Goal: Task Accomplishment & Management: Complete application form

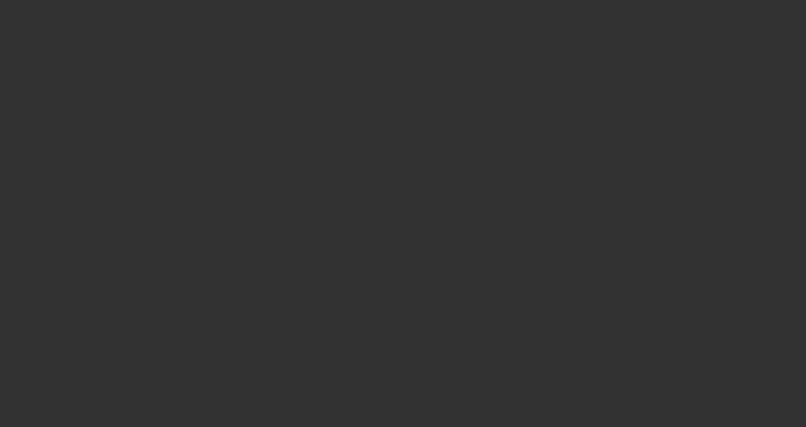
select select "3"
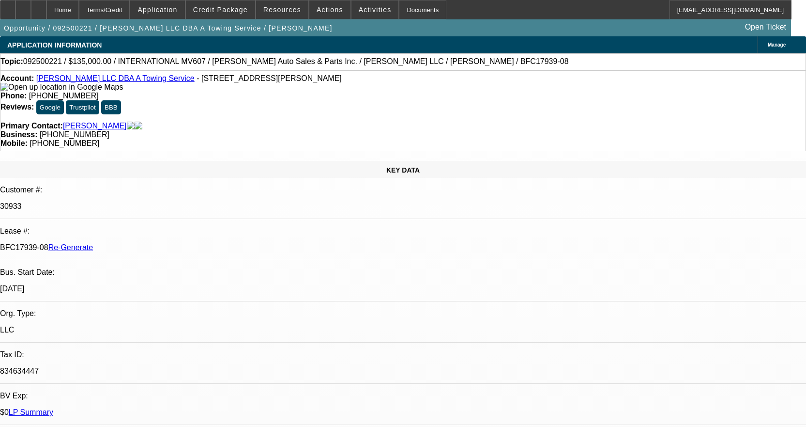
select select "0"
select select "2"
select select "0"
select select "6"
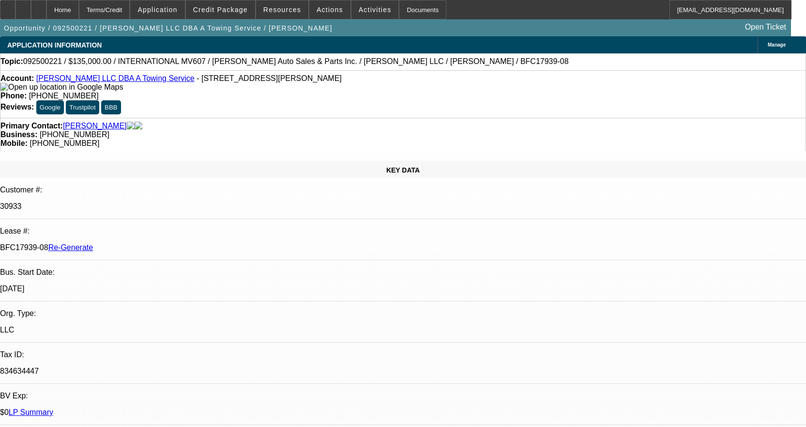
click at [120, 79] on link "Jill Silvers LLC DBA A Towing Service" at bounding box center [115, 78] width 158 height 8
click at [416, 12] on div "Documents" at bounding box center [422, 9] width 47 height 19
click at [399, 12] on div "Documents" at bounding box center [422, 9] width 47 height 19
click at [413, 10] on div "Documents" at bounding box center [422, 9] width 47 height 19
click at [359, 7] on span "Activities" at bounding box center [375, 10] width 33 height 8
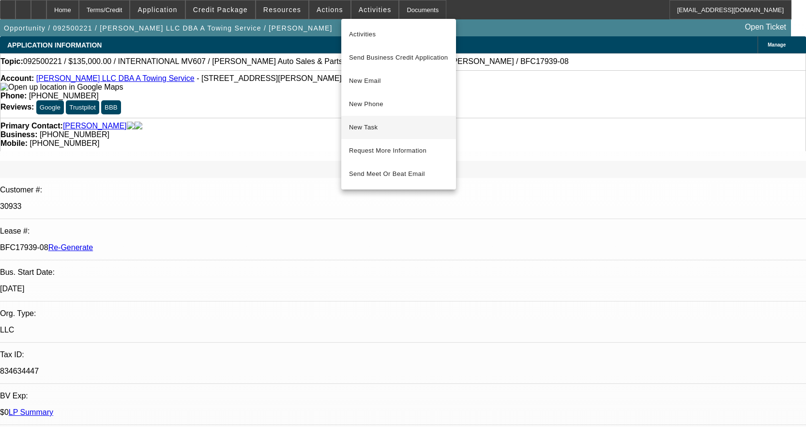
click at [367, 123] on span "New Task" at bounding box center [398, 128] width 99 height 12
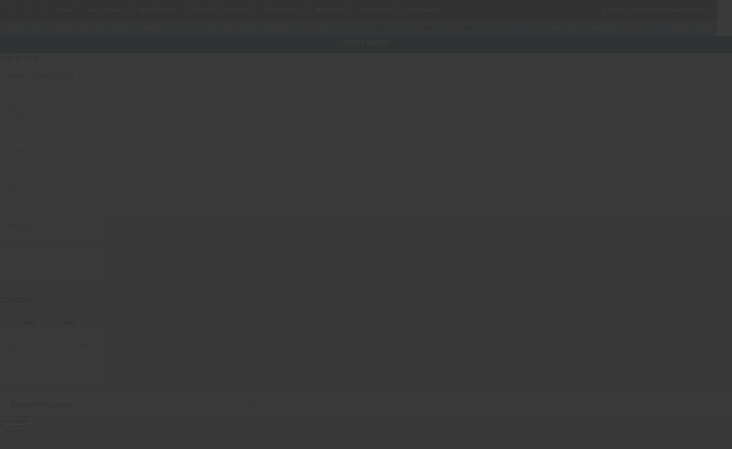
type input "[US_VEHICLE_IDENTIFICATION_NUMBER]"
type input "International"
type input "MV607"
radio input "true"
type input "261 S Collier St"
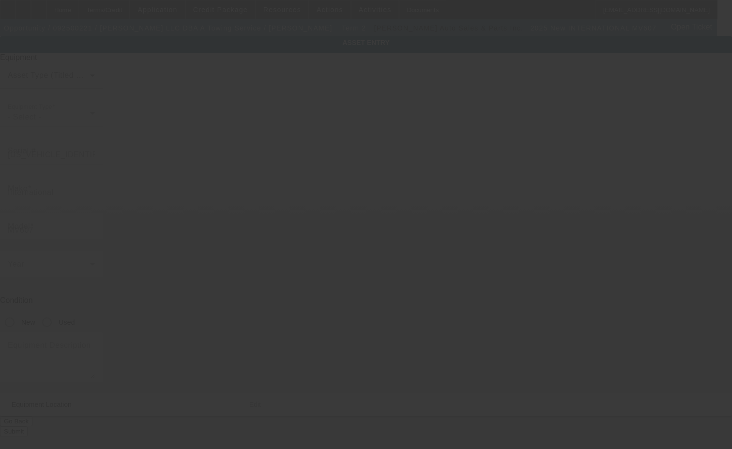
type input "Xenia"
type input "45385"
type input "Greene"
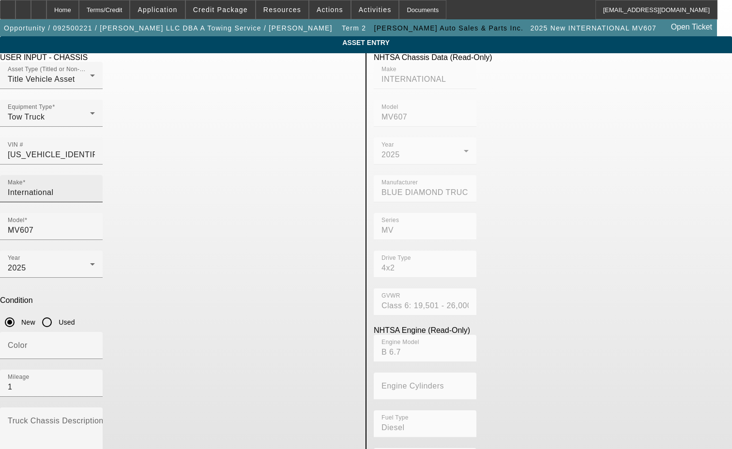
click at [95, 187] on input "International" at bounding box center [51, 193] width 87 height 12
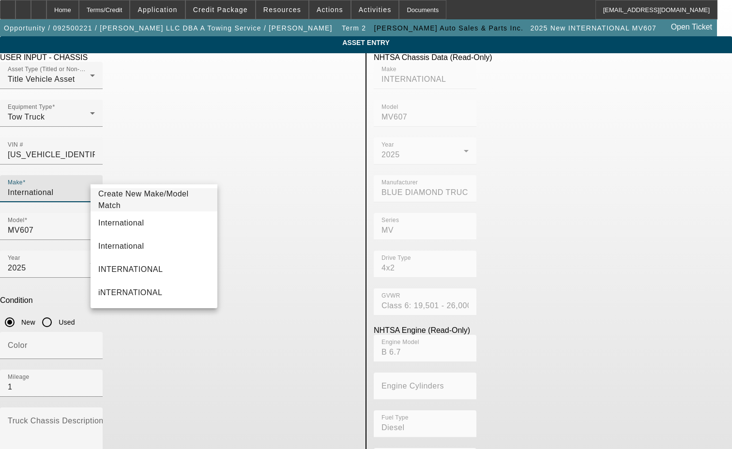
click at [164, 194] on span "Create New Make/Model Match" at bounding box center [153, 199] width 111 height 23
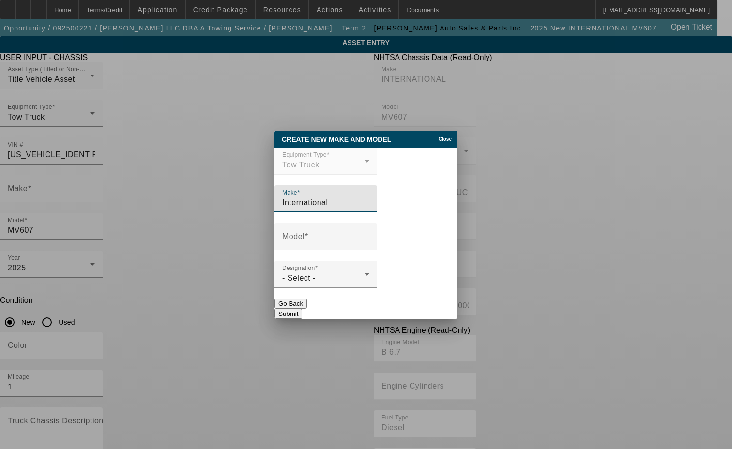
type input "International"
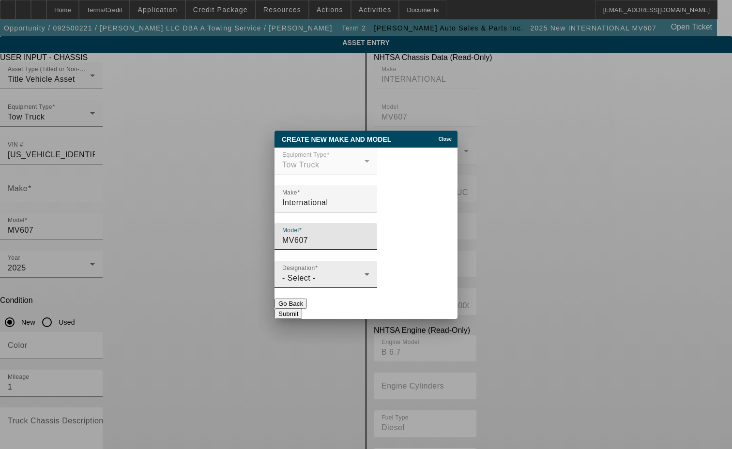
type input "MV607"
click at [354, 275] on div "- Select -" at bounding box center [323, 279] width 82 height 12
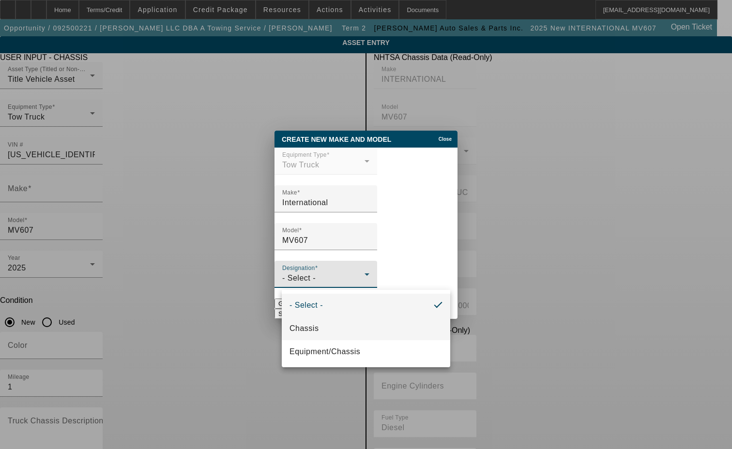
click at [324, 319] on mat-option "Chassis" at bounding box center [366, 328] width 168 height 23
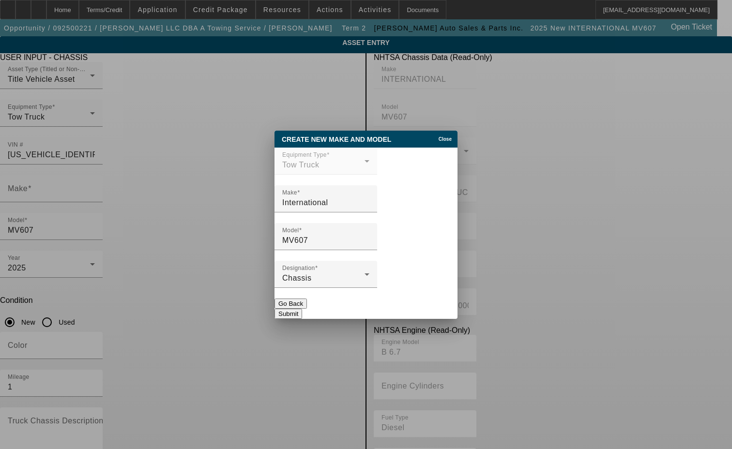
click at [302, 309] on button "Submit" at bounding box center [289, 314] width 28 height 10
type input "International"
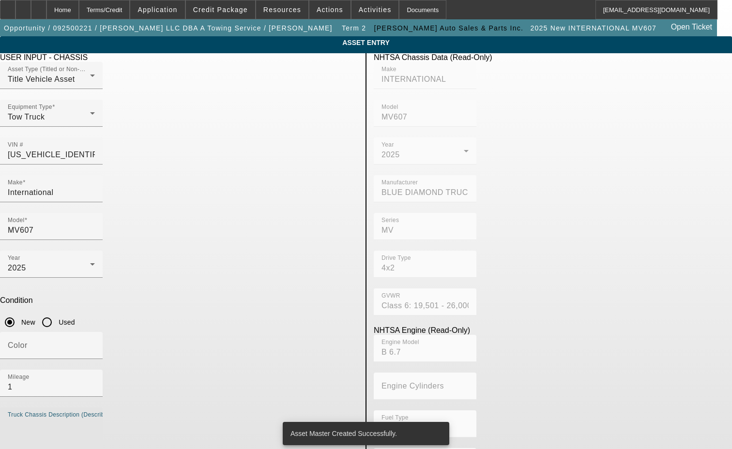
click at [95, 419] on textarea "Truck Chassis Description (Describe the truck chassis only)" at bounding box center [51, 436] width 87 height 35
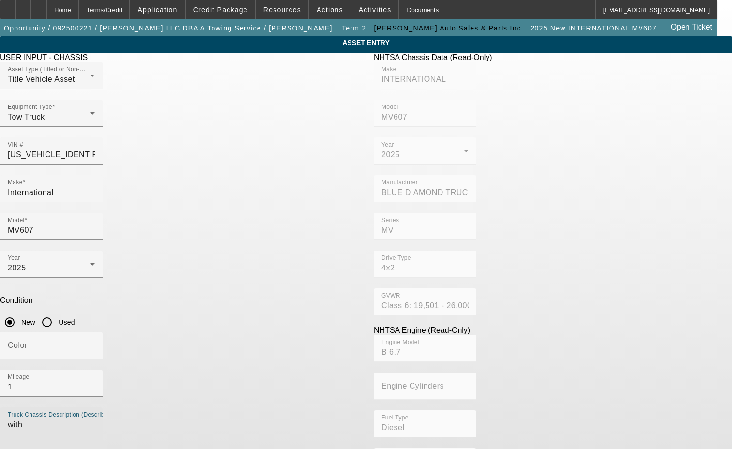
type textarea "with"
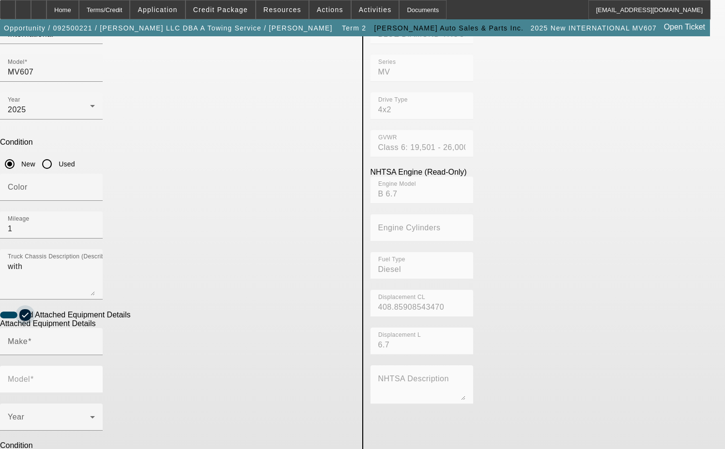
scroll to position [174, 0]
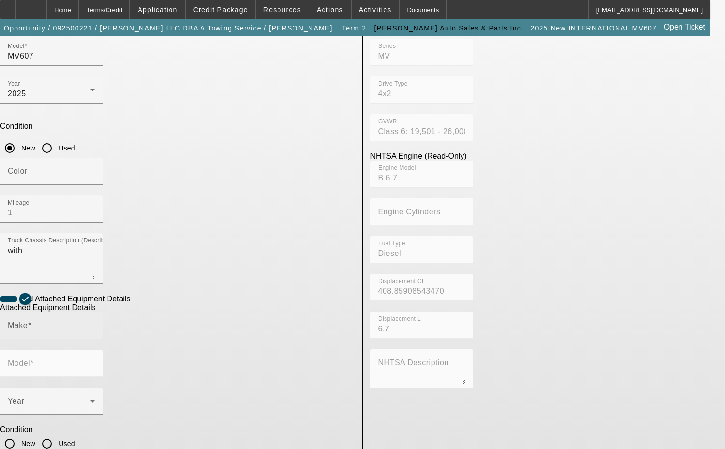
click at [95, 324] on input "Make" at bounding box center [51, 330] width 87 height 12
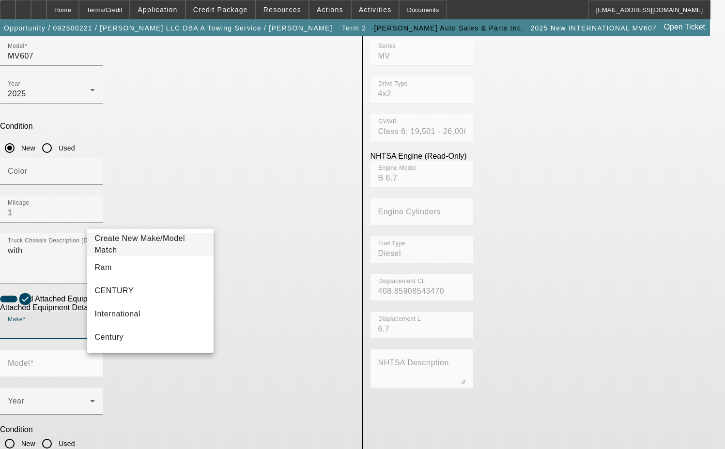
click at [147, 244] on span "Create New Make/Model Match" at bounding box center [140, 244] width 91 height 20
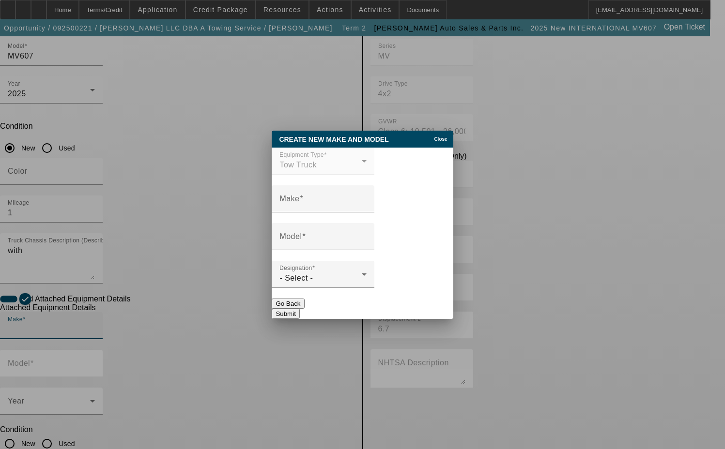
scroll to position [0, 0]
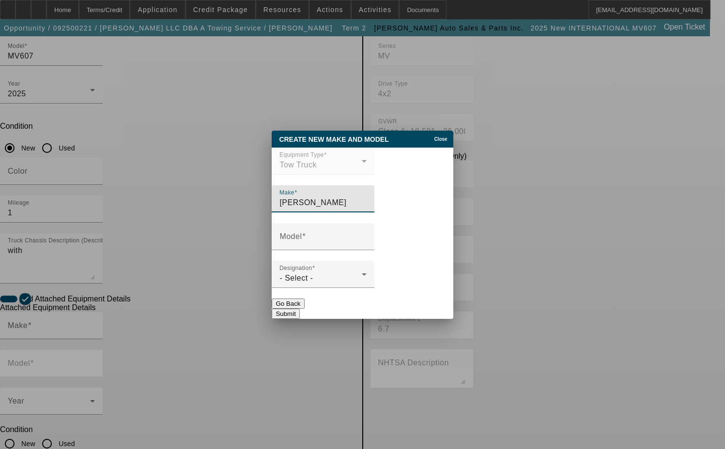
type input "Jerr-Dan"
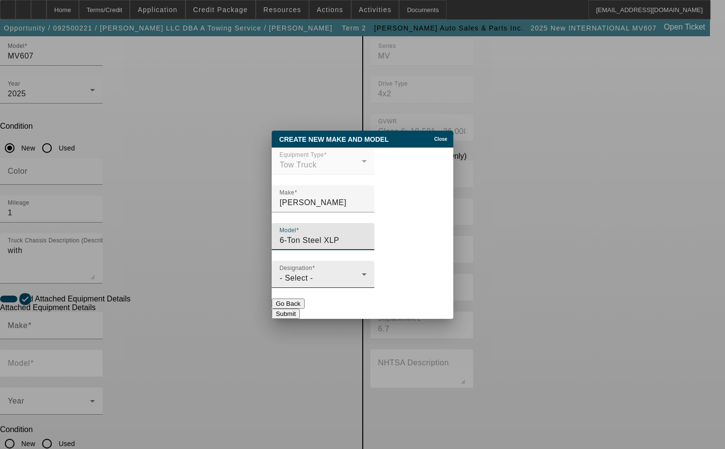
type input "6-Ton Steel XLP"
click at [340, 287] on div "Designation - Select -" at bounding box center [322, 274] width 87 height 27
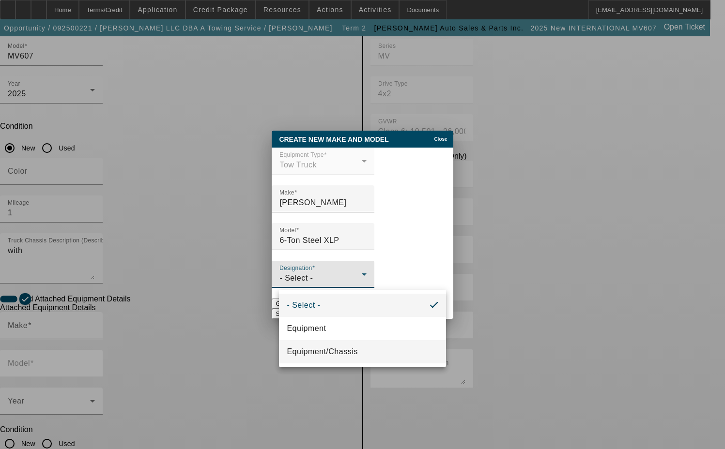
click at [329, 352] on span "Equipment/Chassis" at bounding box center [322, 352] width 71 height 12
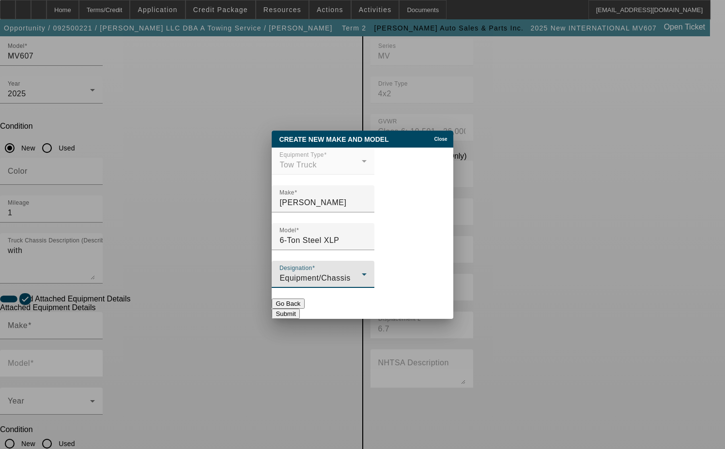
click at [299, 309] on button "Submit" at bounding box center [286, 314] width 28 height 10
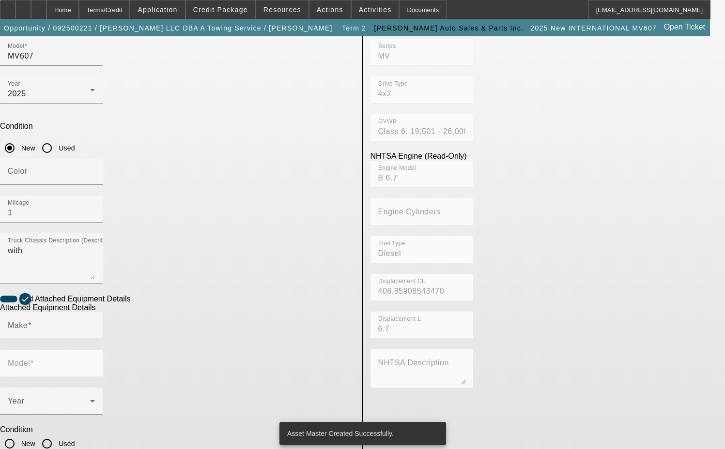
type input "Jerr-Dan"
type input "6-Ton Steel XLP"
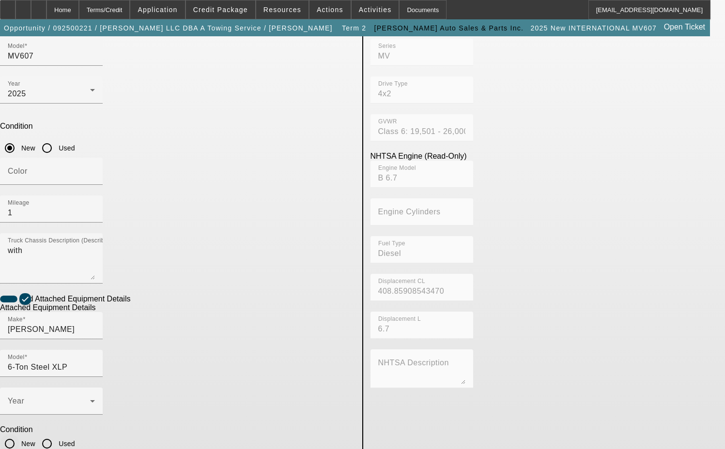
click at [19, 434] on input "New" at bounding box center [9, 443] width 19 height 19
radio input "true"
click at [98, 396] on icon at bounding box center [93, 402] width 12 height 12
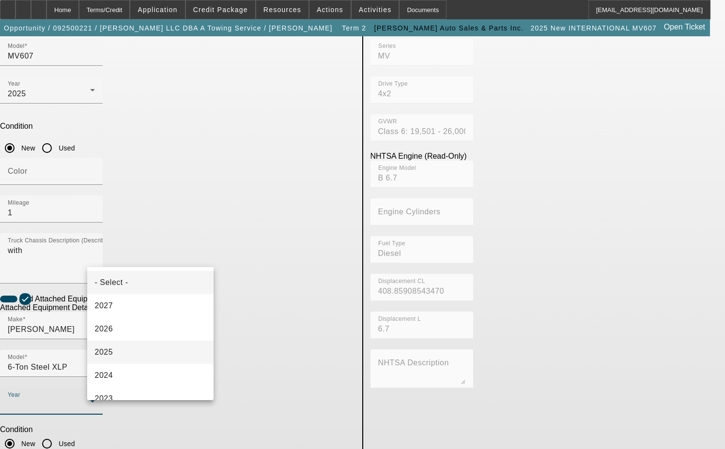
click at [117, 348] on mat-option "2025" at bounding box center [150, 352] width 127 height 23
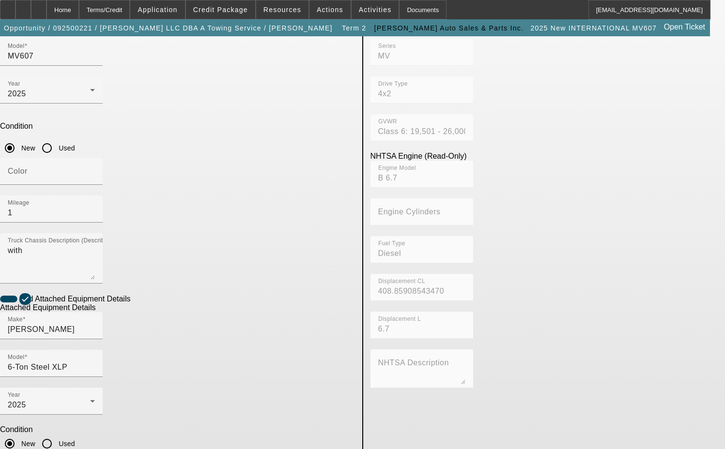
type textarea "includes all accessories, attachments and options"
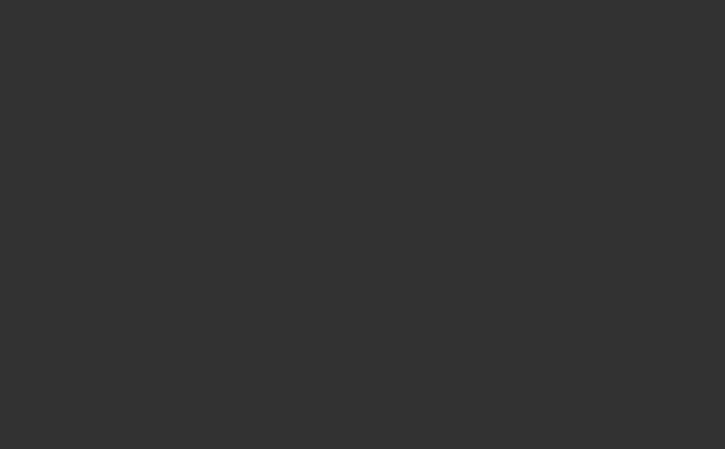
select select "3"
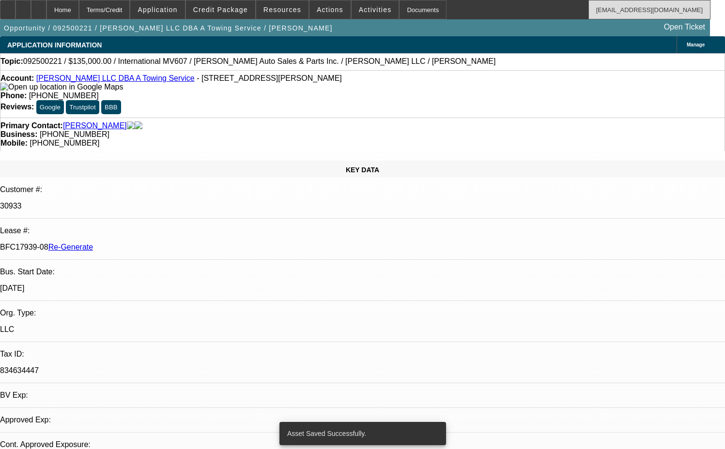
select select "0"
select select "2"
select select "0"
select select "6"
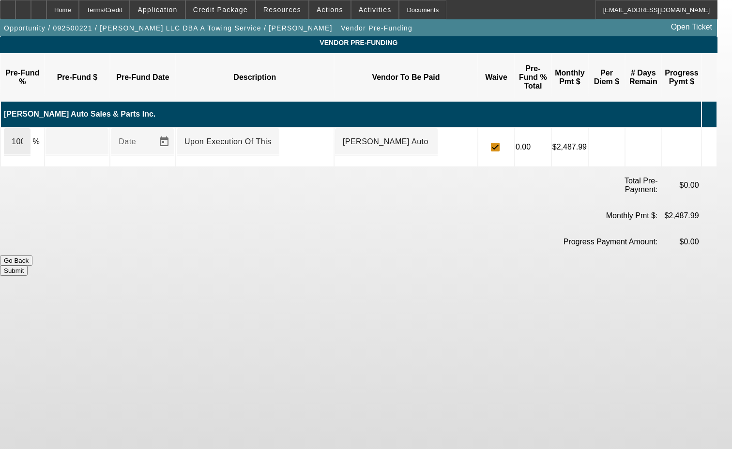
click at [31, 128] on div "100" at bounding box center [17, 141] width 27 height 27
type input "$135,000.00"
click at [220, 136] on input "Upon Execution Of This Agreement" at bounding box center [227, 142] width 87 height 12
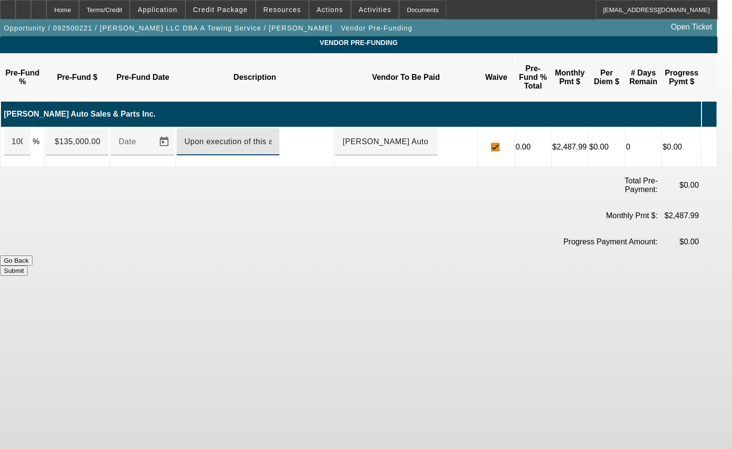
type input "Upon execution of this agreement"
click at [28, 266] on button "Submit" at bounding box center [14, 271] width 28 height 10
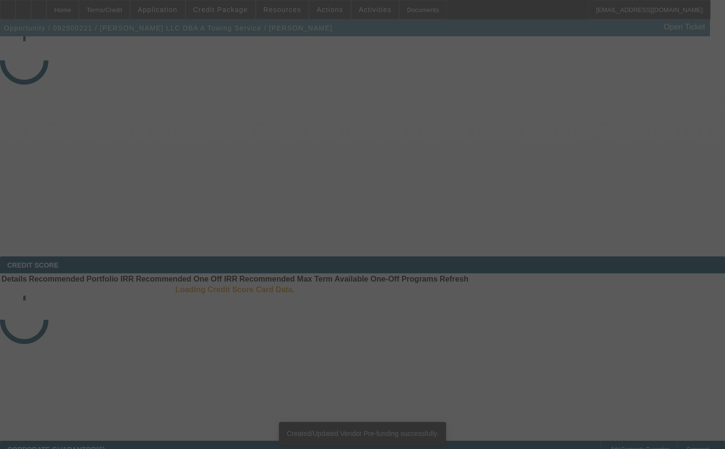
select select "3"
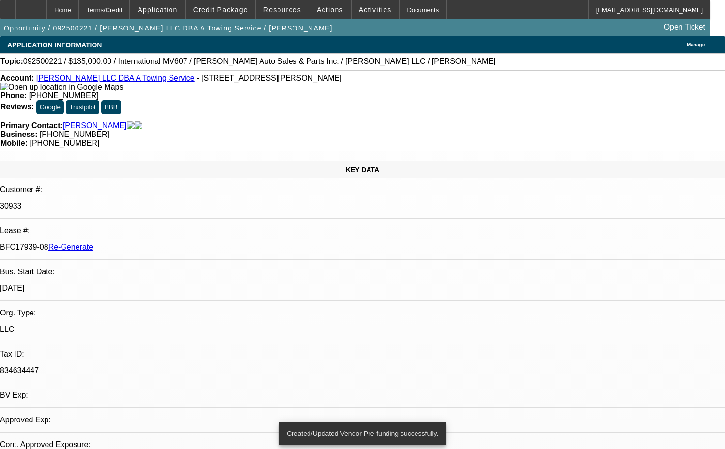
select select "0"
select select "2"
select select "0"
select select "6"
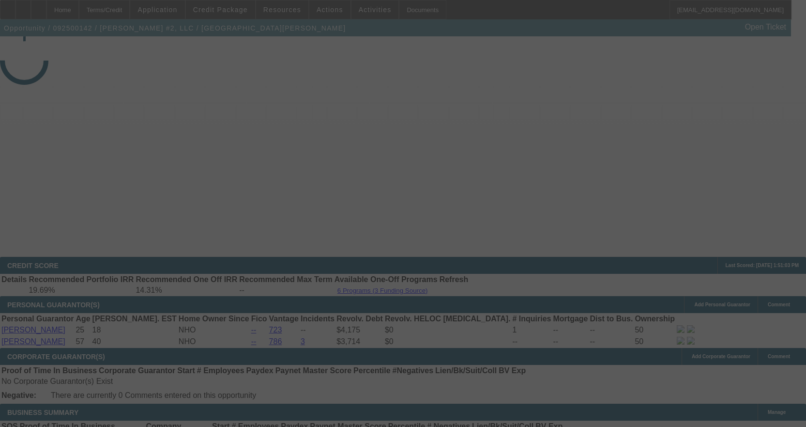
select select "3"
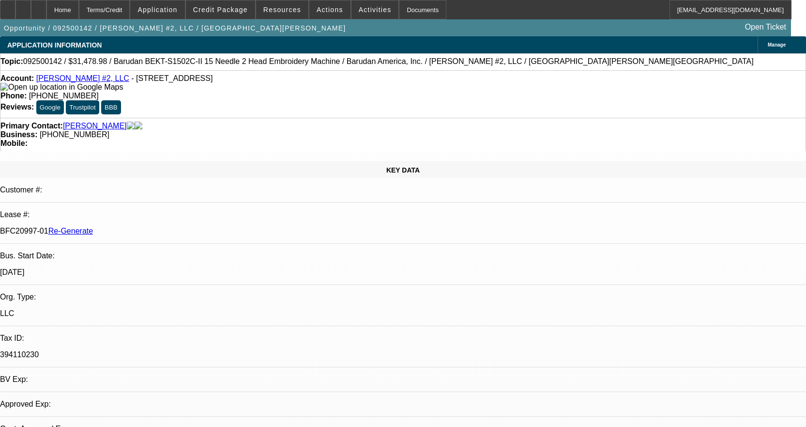
select select "0.1"
select select "1.5"
select select "2"
select select "0"
select select "2"
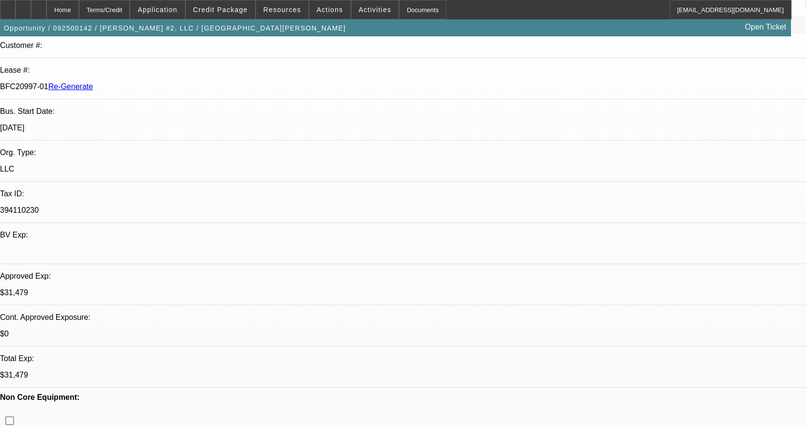
scroll to position [145, 0]
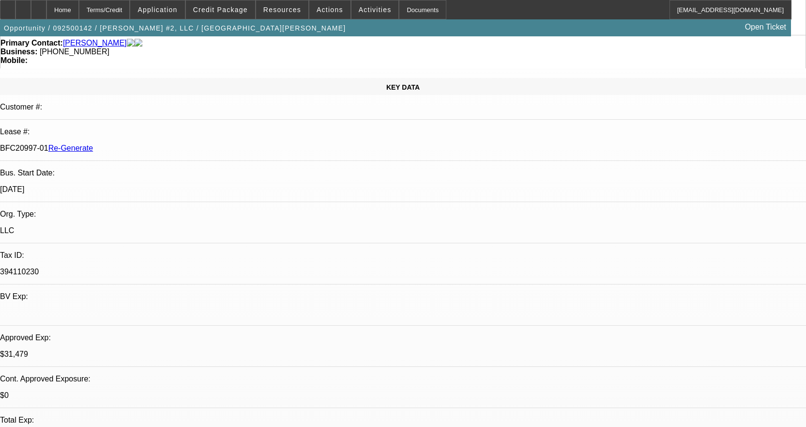
scroll to position [0, 0]
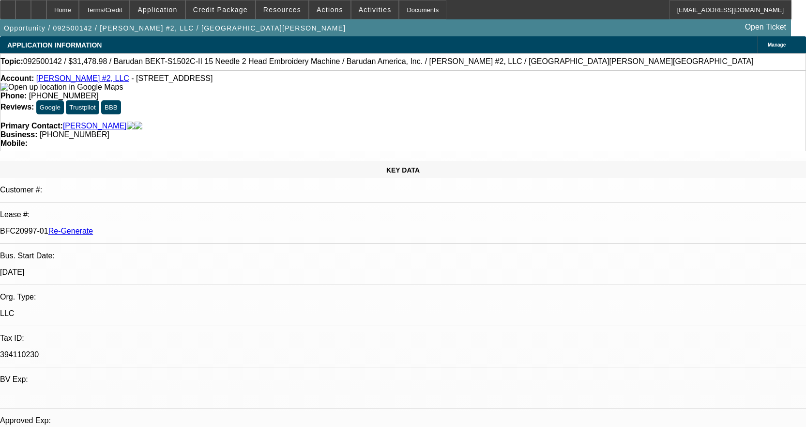
click at [76, 80] on link "[PERSON_NAME] #2, LLC" at bounding box center [82, 78] width 93 height 8
click at [411, 8] on div "Documents" at bounding box center [422, 9] width 47 height 19
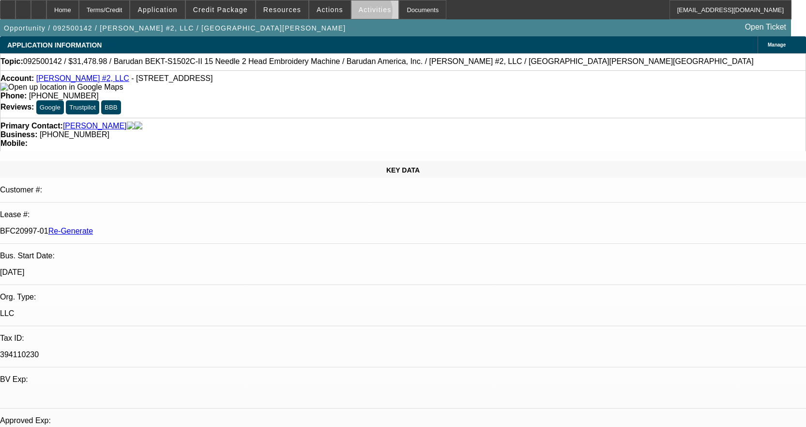
click at [352, 14] on span at bounding box center [375, 9] width 47 height 23
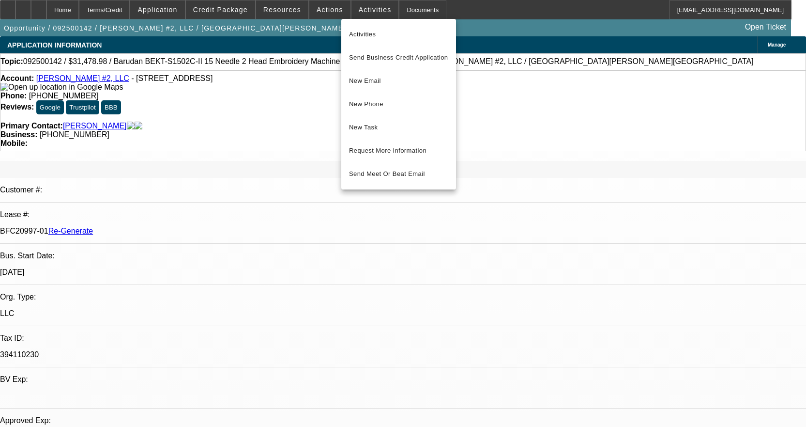
click at [484, 9] on div at bounding box center [403, 213] width 806 height 427
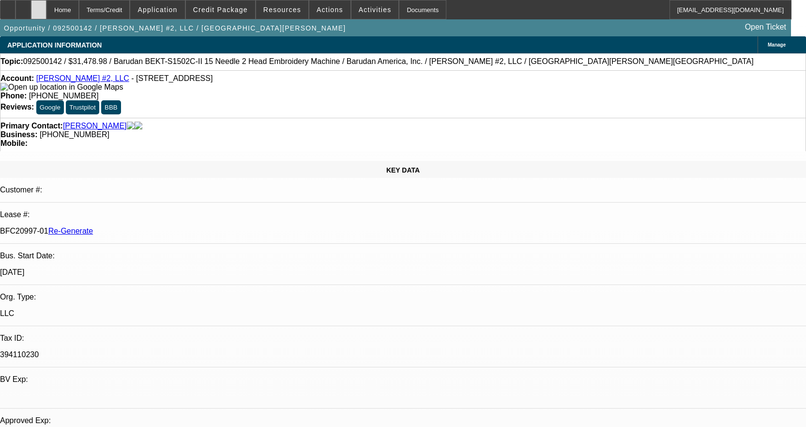
click at [46, 6] on div at bounding box center [38, 9] width 15 height 19
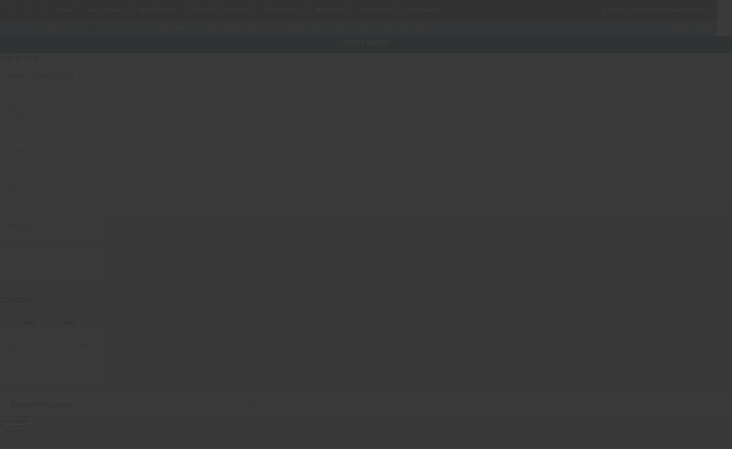
type input "Barudan"
type input "BEKT-S1502C-II 15 Needle 2 Head Embroidery Machine"
radio input "true"
type textarea "with (4 each) 12cm, 15cm, 18cm, 300x290 Hoops, (2) Advantage EX Cap Frame Syste…"
type input "[STREET_ADDRESS]"
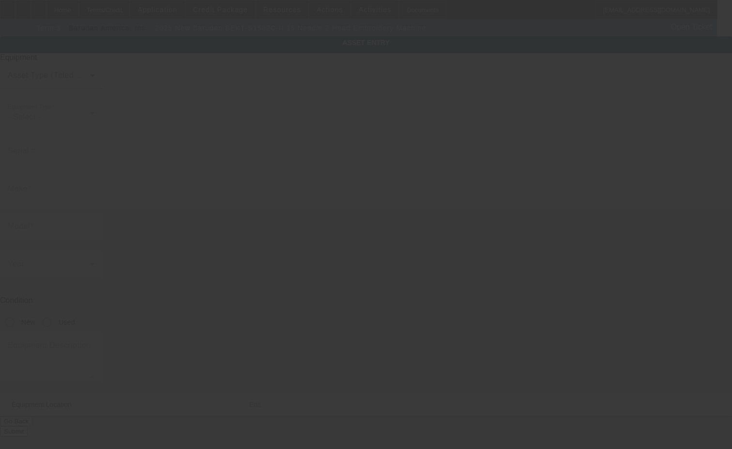
type input "[GEOGRAPHIC_DATA]"
type input "77060"
type input "[PERSON_NAME]"
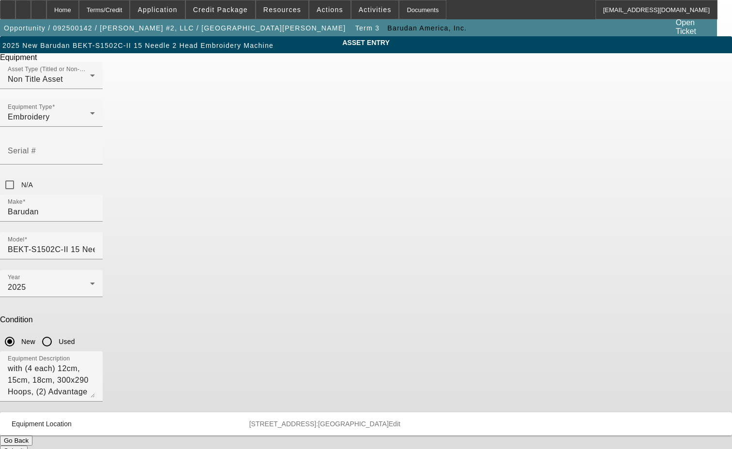
click at [400, 420] on span "Edit" at bounding box center [395, 424] width 12 height 8
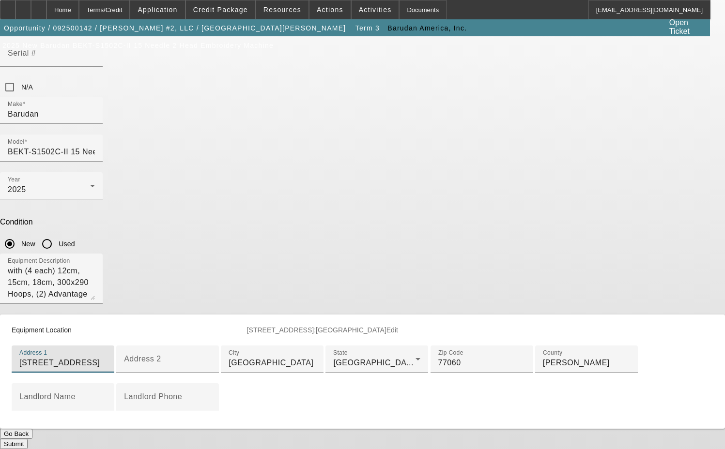
scroll to position [248, 0]
type input "[STREET_ADDRESS]"
click at [28, 439] on button "Submit" at bounding box center [14, 444] width 28 height 10
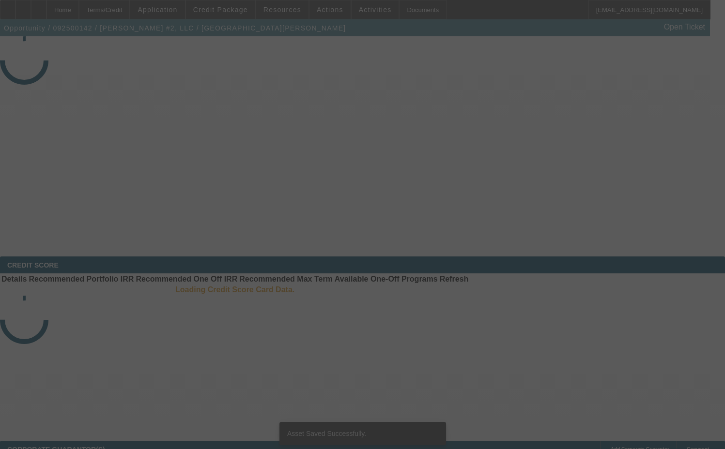
select select "3"
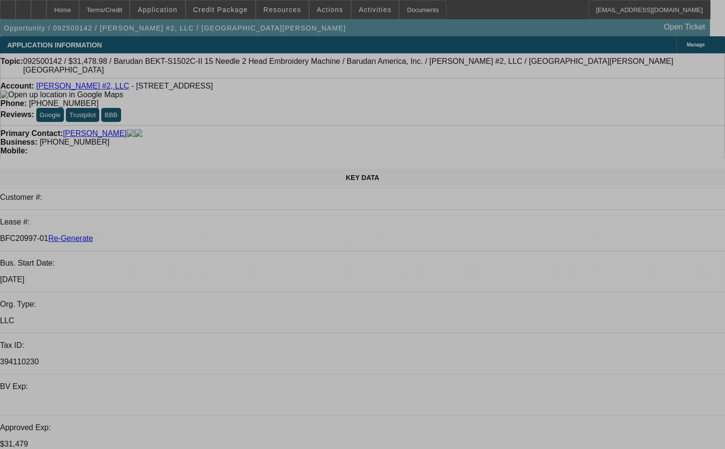
select select "0.1"
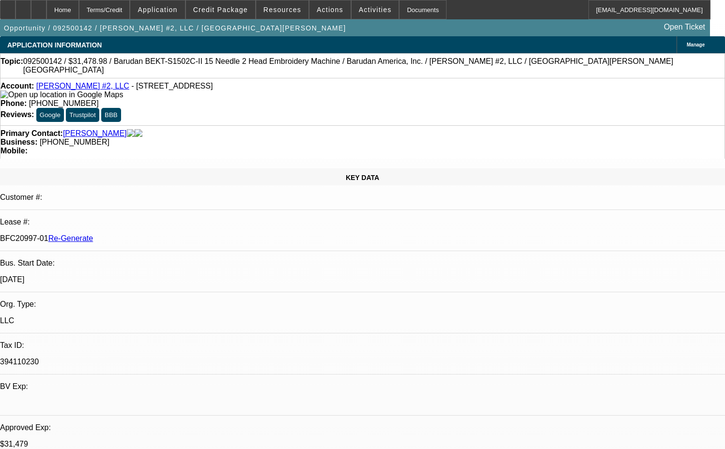
select select "1.5"
select select "2"
select select "0"
select select "2"
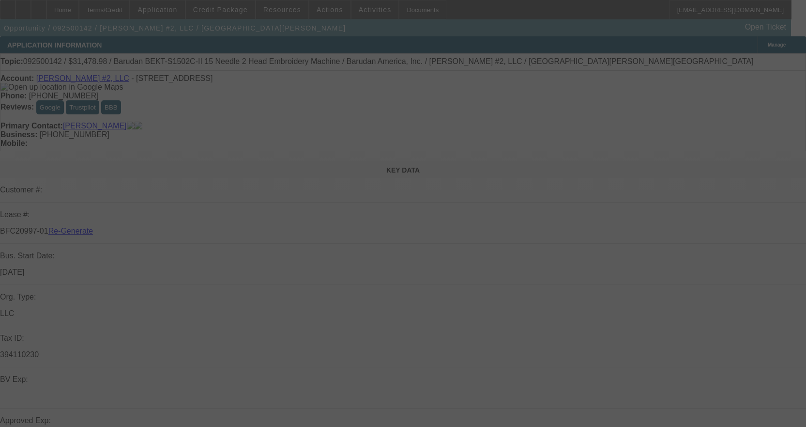
select select "3"
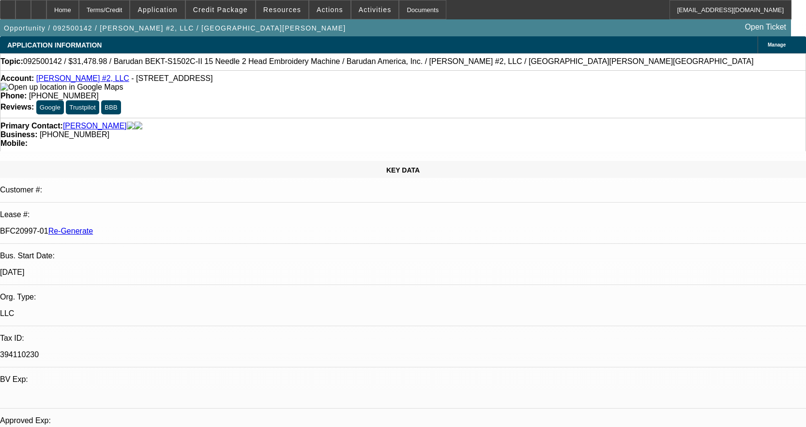
select select "0.1"
select select "1.5"
select select "2"
select select "0"
select select "2"
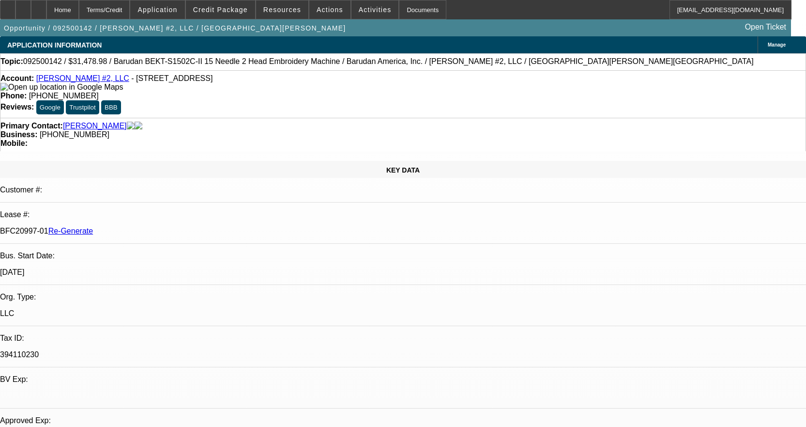
click at [72, 79] on link "[PERSON_NAME] #2, LLC" at bounding box center [82, 78] width 93 height 8
click at [411, 8] on div "Documents" at bounding box center [422, 9] width 47 height 19
click at [406, 9] on div "Documents" at bounding box center [422, 9] width 47 height 19
click at [370, 11] on span "Activities" at bounding box center [375, 10] width 33 height 8
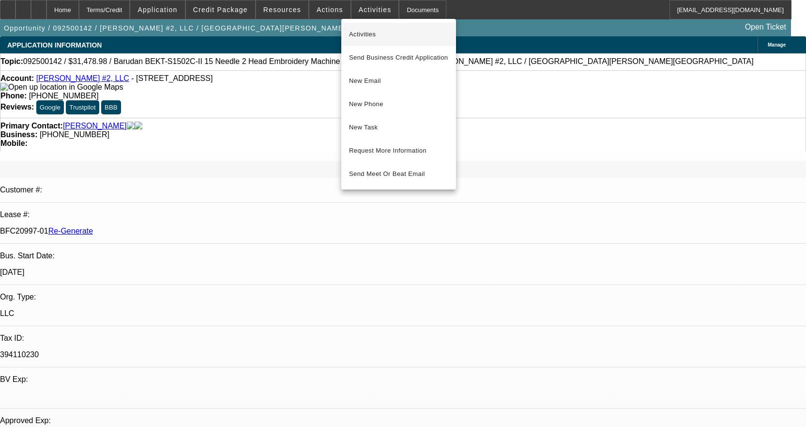
click at [362, 31] on span "Activities" at bounding box center [398, 35] width 99 height 12
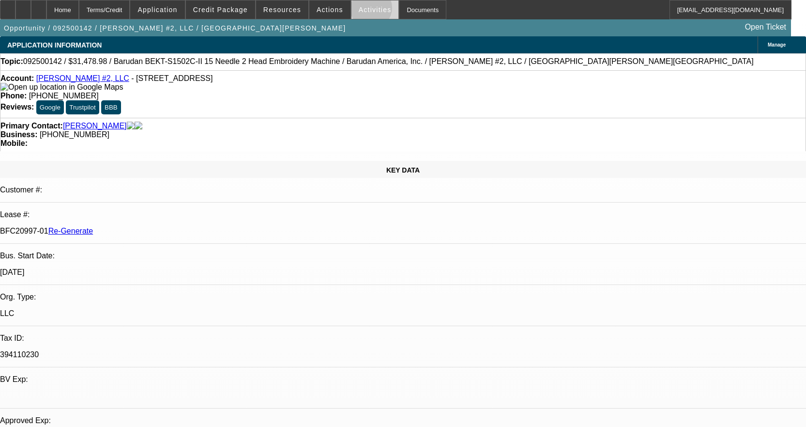
click at [361, 10] on span "Activities" at bounding box center [375, 10] width 33 height 8
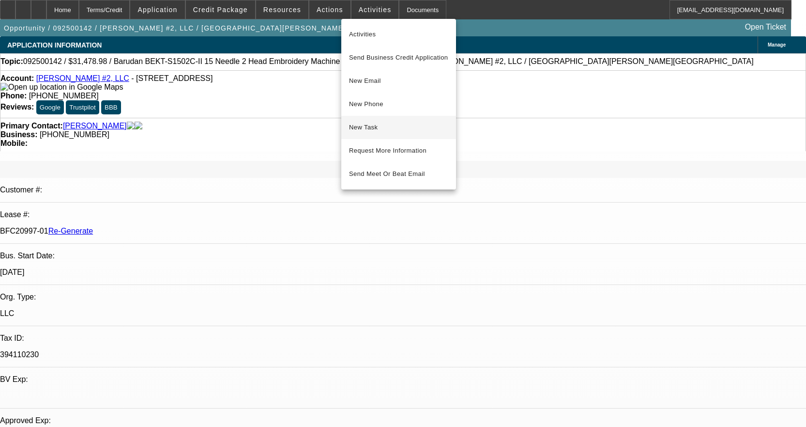
click at [384, 123] on span "New Task" at bounding box center [398, 128] width 99 height 12
